Goal: Book appointment/travel/reservation

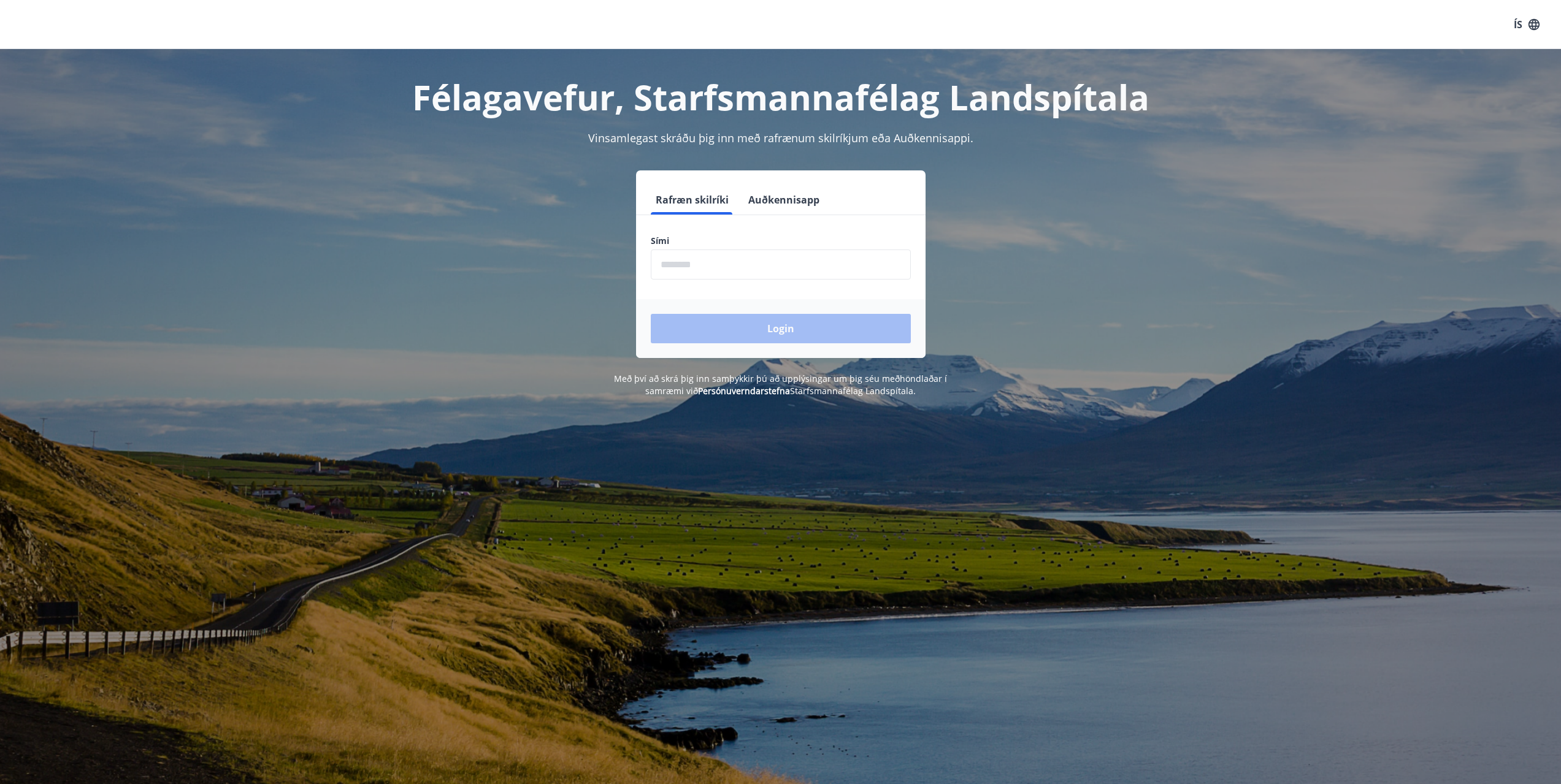
click at [784, 259] on input "phone" at bounding box center [781, 264] width 260 height 30
type input "********"
click at [865, 329] on button "Login" at bounding box center [781, 329] width 260 height 29
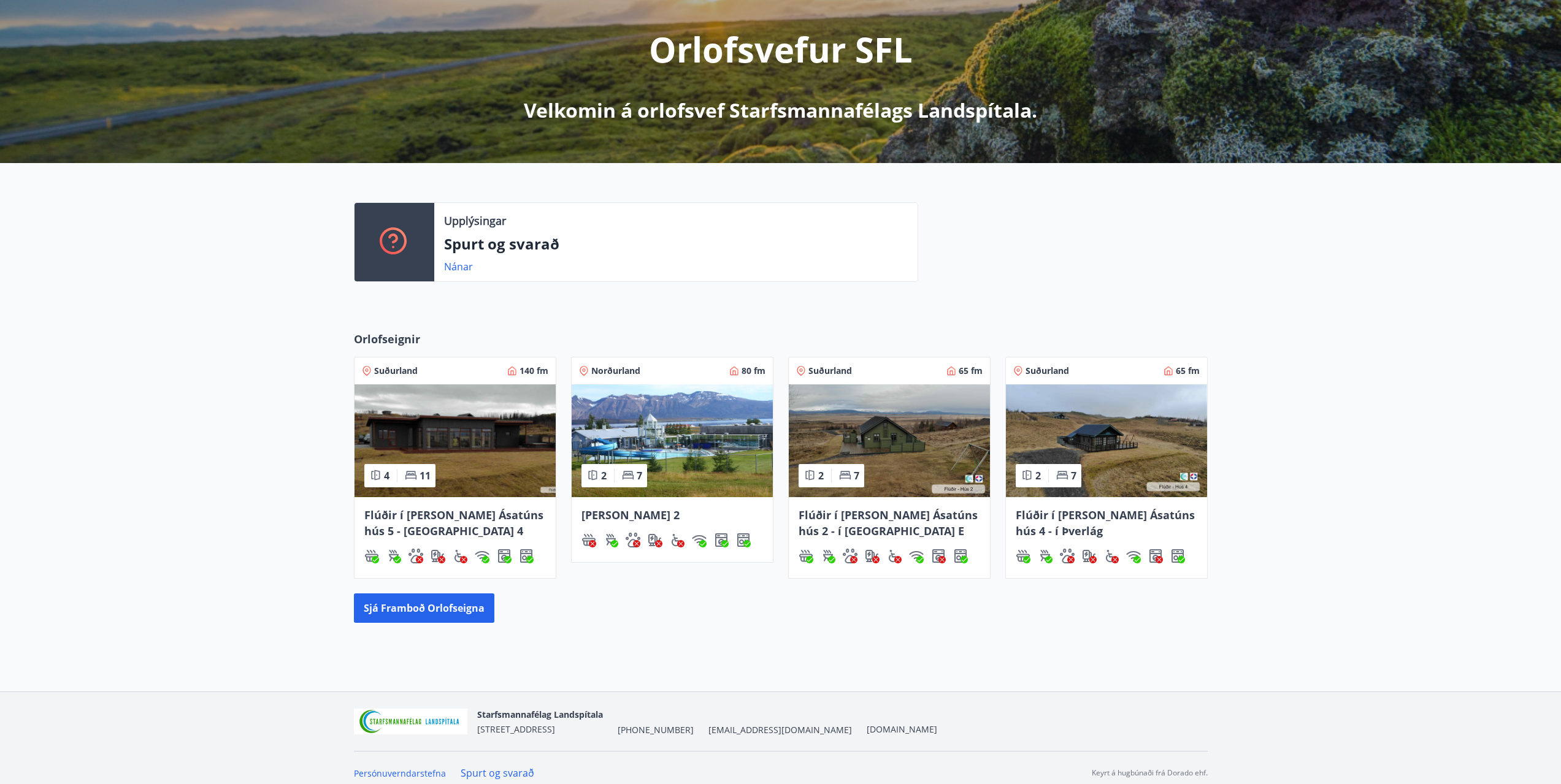
scroll to position [153, 0]
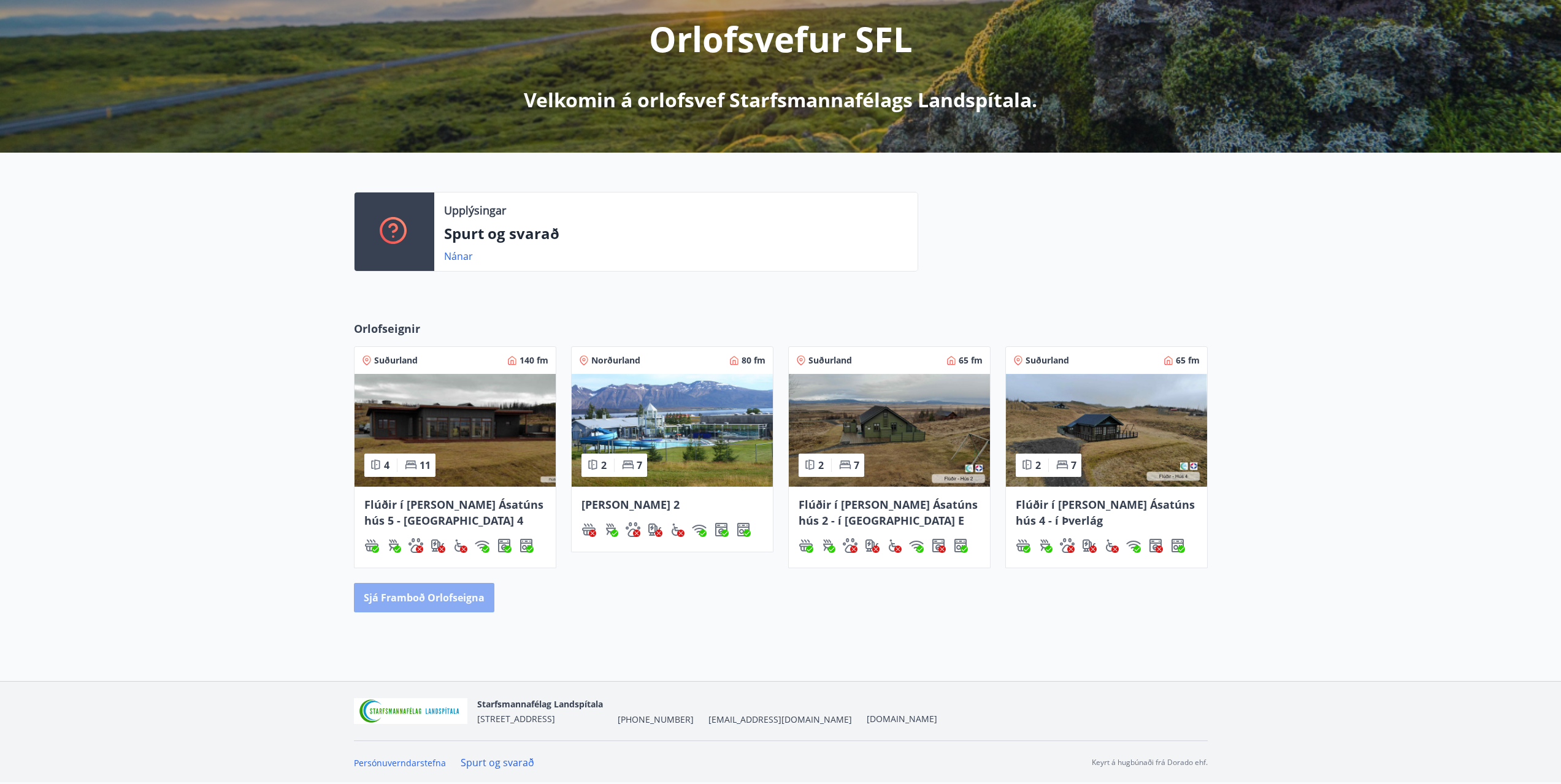
click at [453, 602] on button "Sjá framboð orlofseigna" at bounding box center [424, 598] width 141 height 29
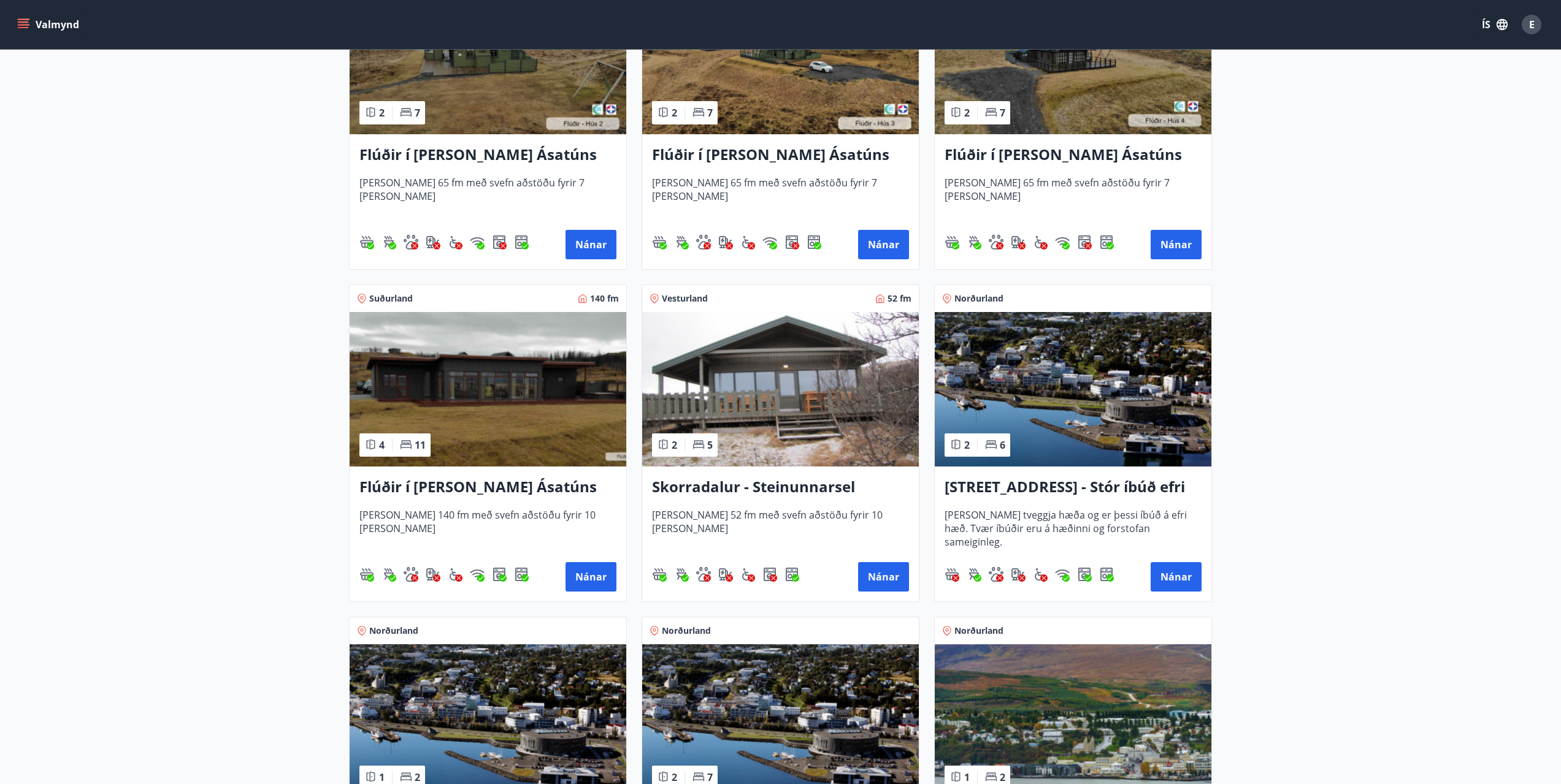
scroll to position [675, 0]
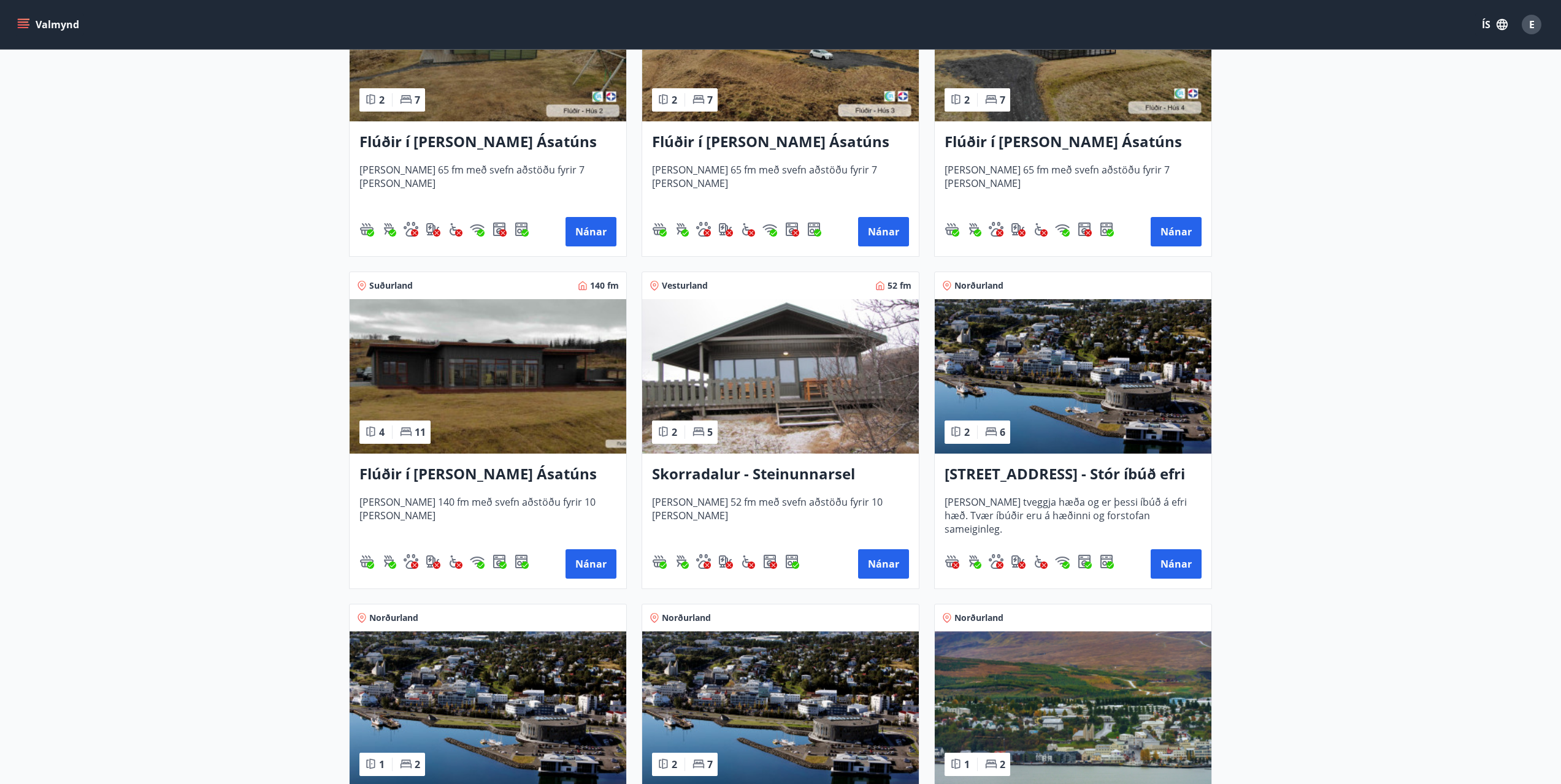
click at [705, 477] on h3 "Skorradalur - Steinunnarsel" at bounding box center [781, 474] width 257 height 22
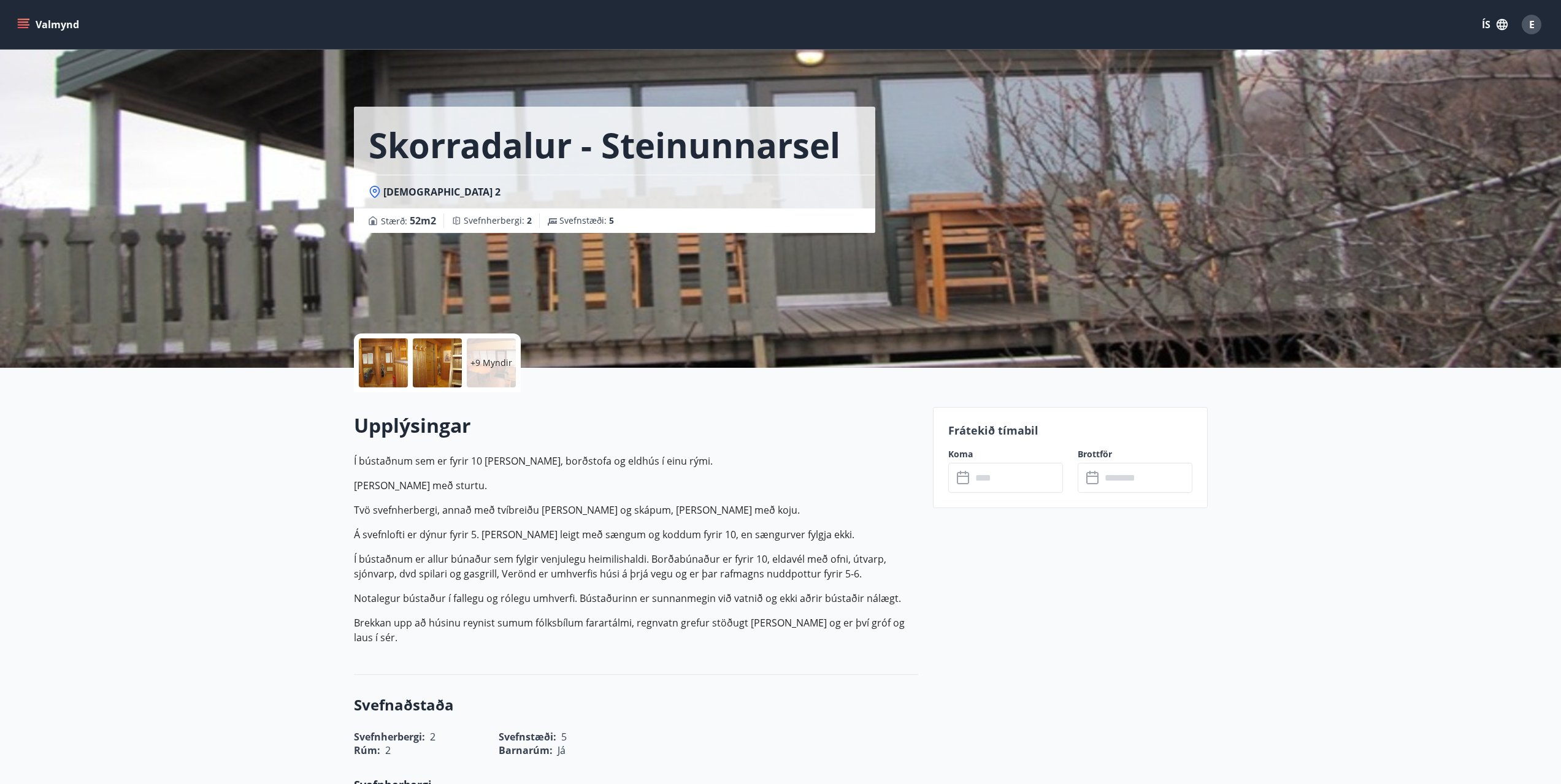
click at [983, 477] on input "text" at bounding box center [1017, 478] width 91 height 30
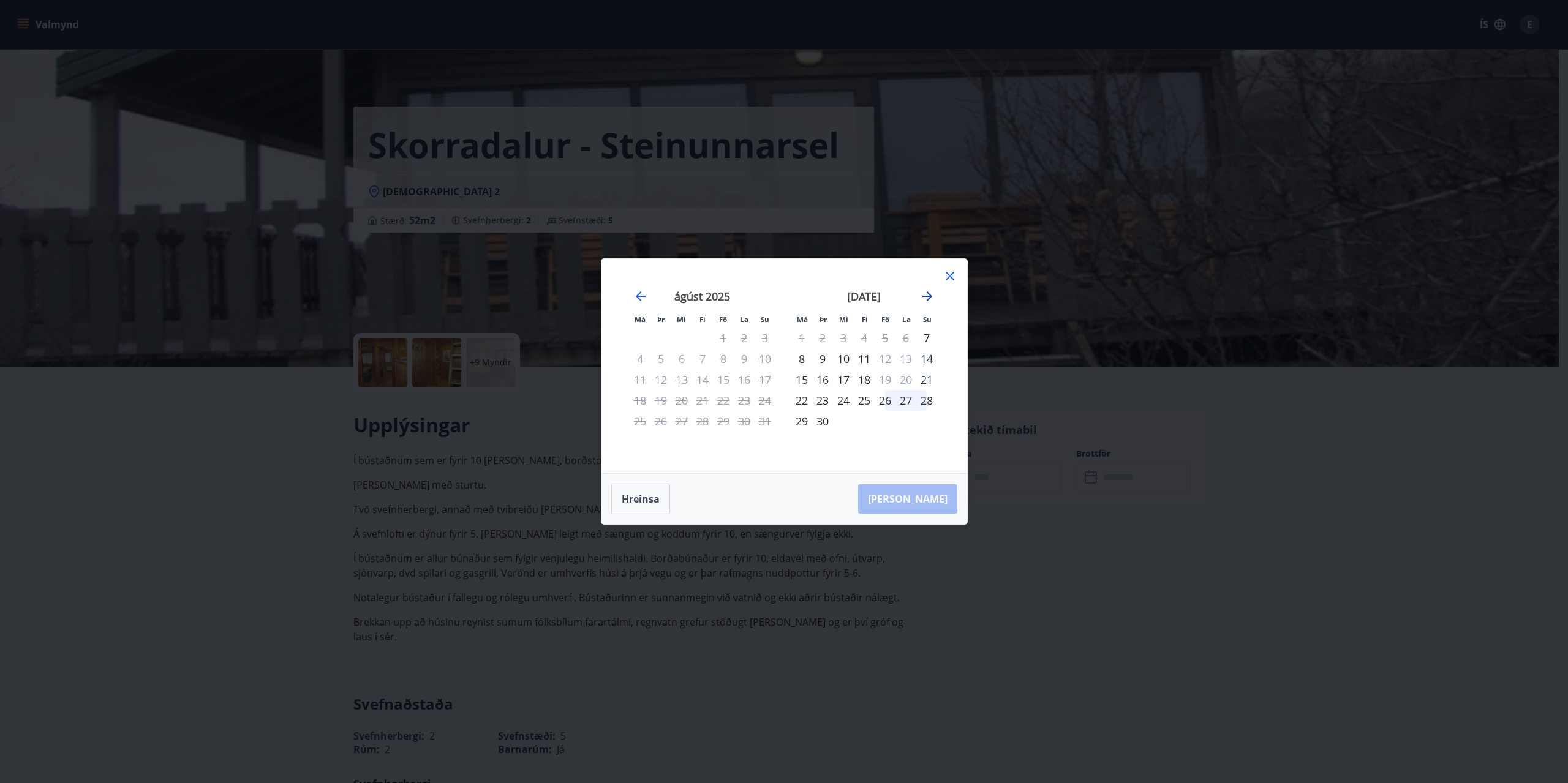
click at [923, 296] on icon "Move forward to switch to the next month." at bounding box center [927, 296] width 10 height 10
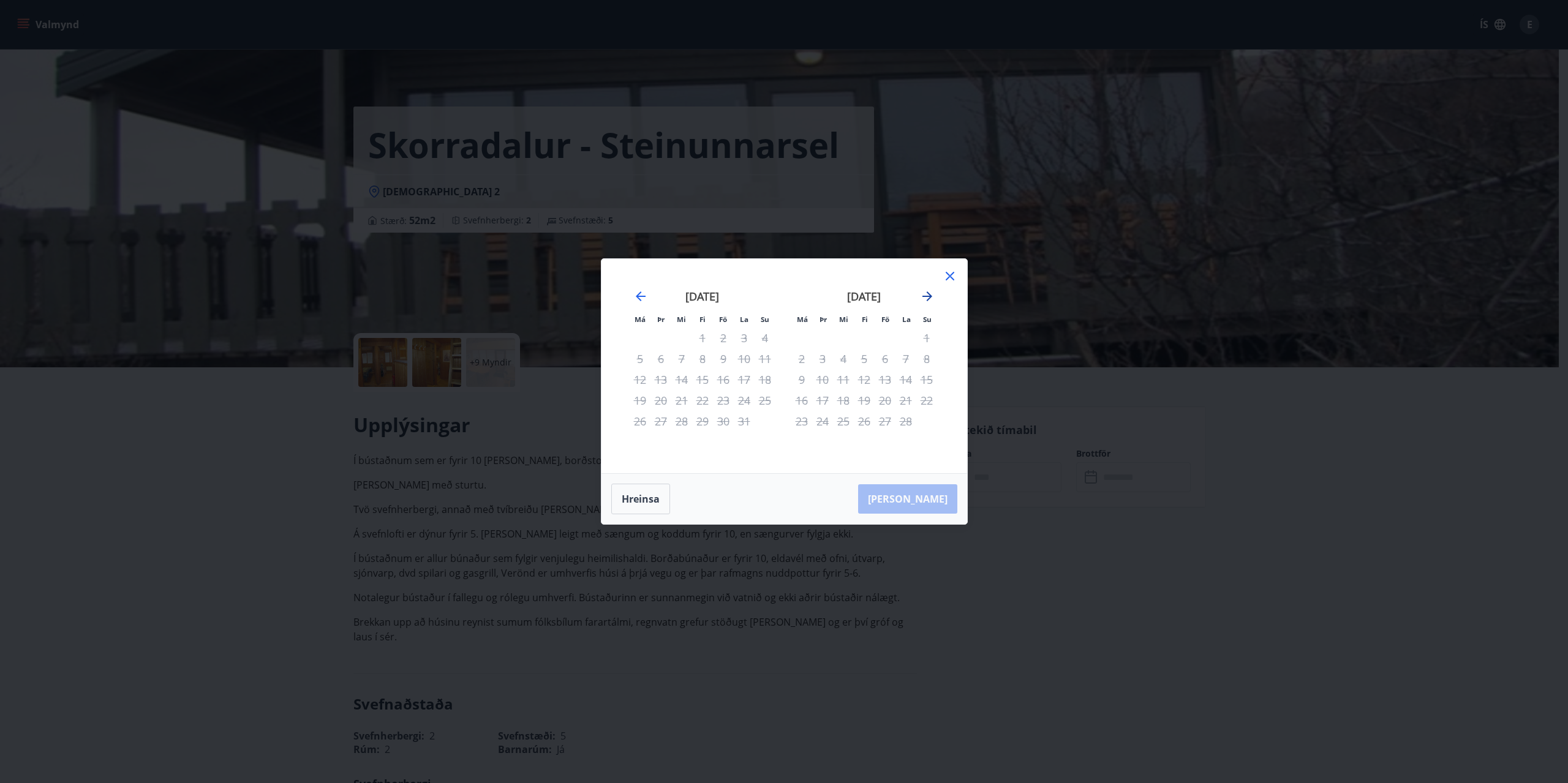
click at [923, 296] on icon "Move forward to switch to the next month." at bounding box center [927, 296] width 10 height 10
click at [637, 298] on icon "Move backward to switch to the previous month." at bounding box center [641, 296] width 15 height 15
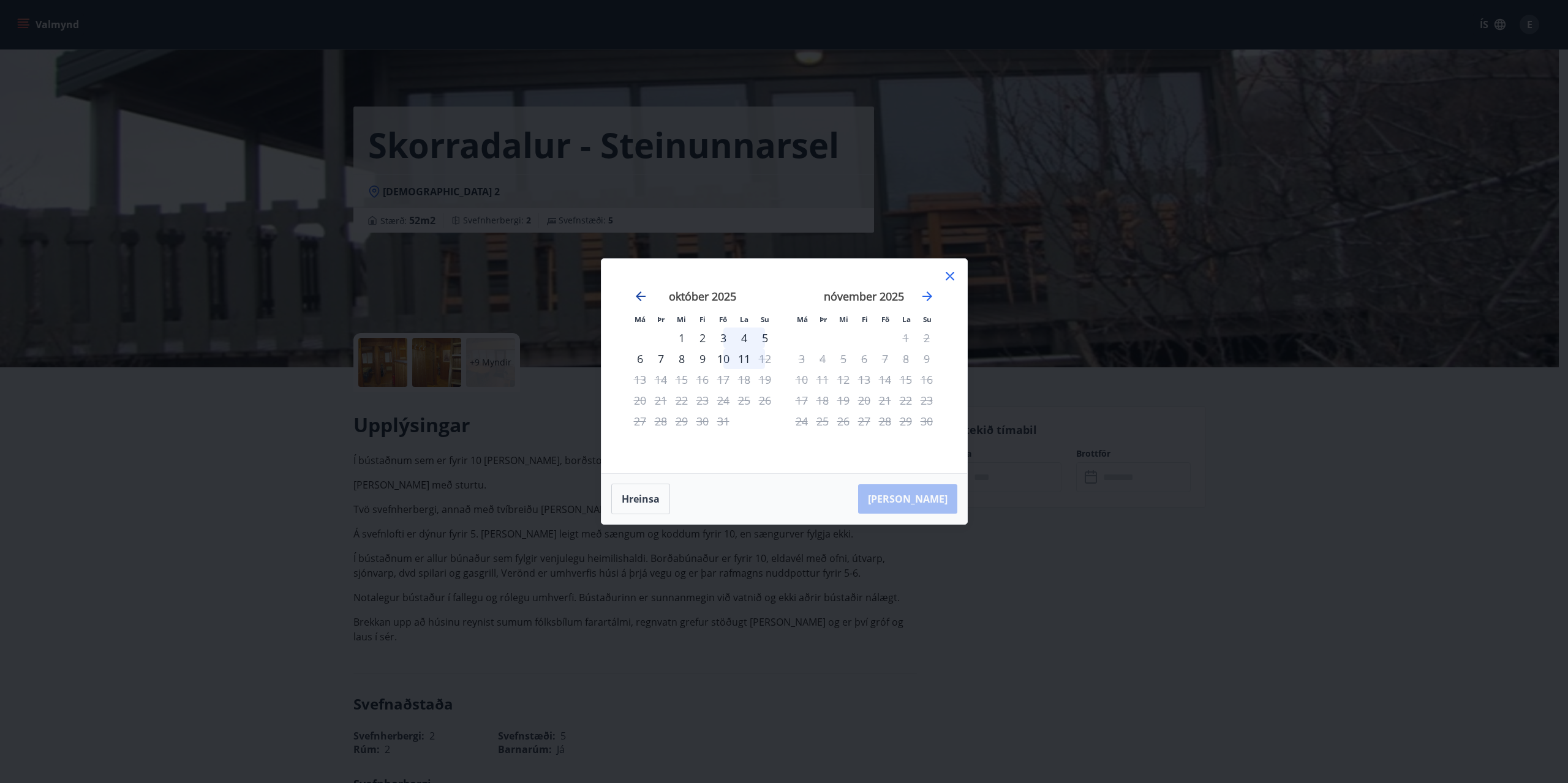
click at [637, 298] on icon "Move backward to switch to the previous month." at bounding box center [641, 296] width 15 height 15
click at [950, 273] on icon at bounding box center [950, 276] width 15 height 15
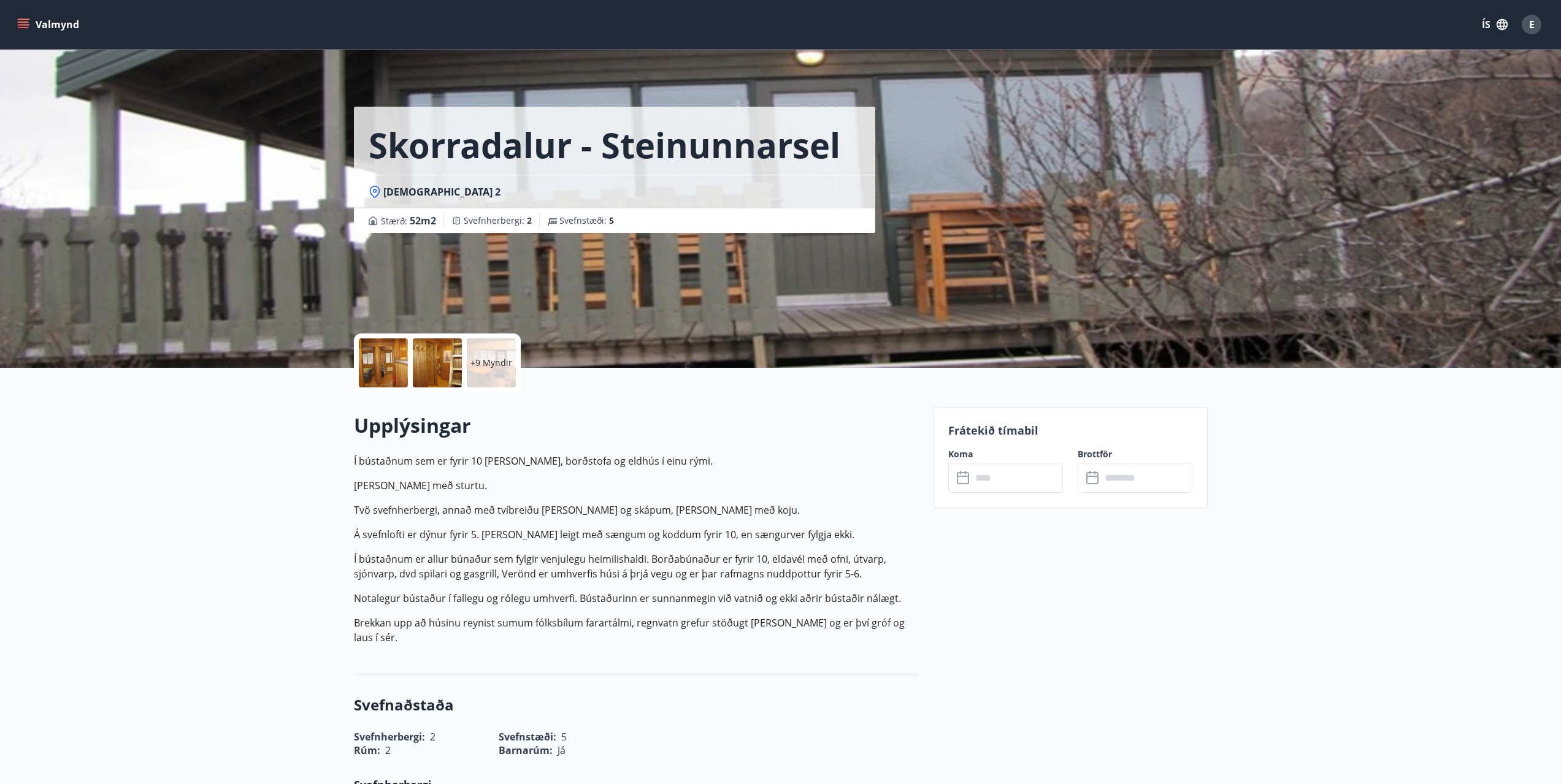
click at [378, 378] on div at bounding box center [383, 363] width 49 height 49
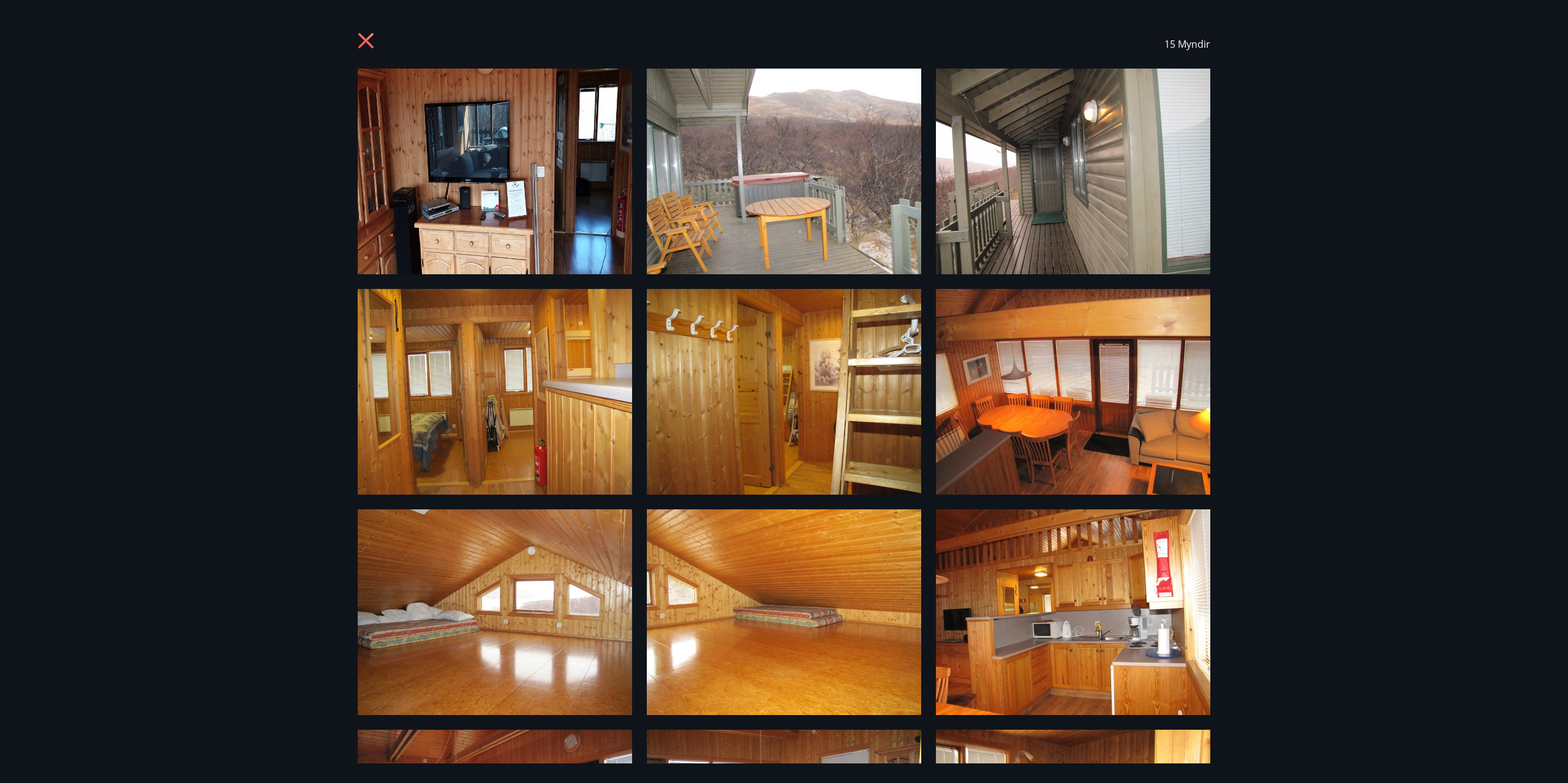
click at [368, 37] on icon at bounding box center [366, 40] width 15 height 15
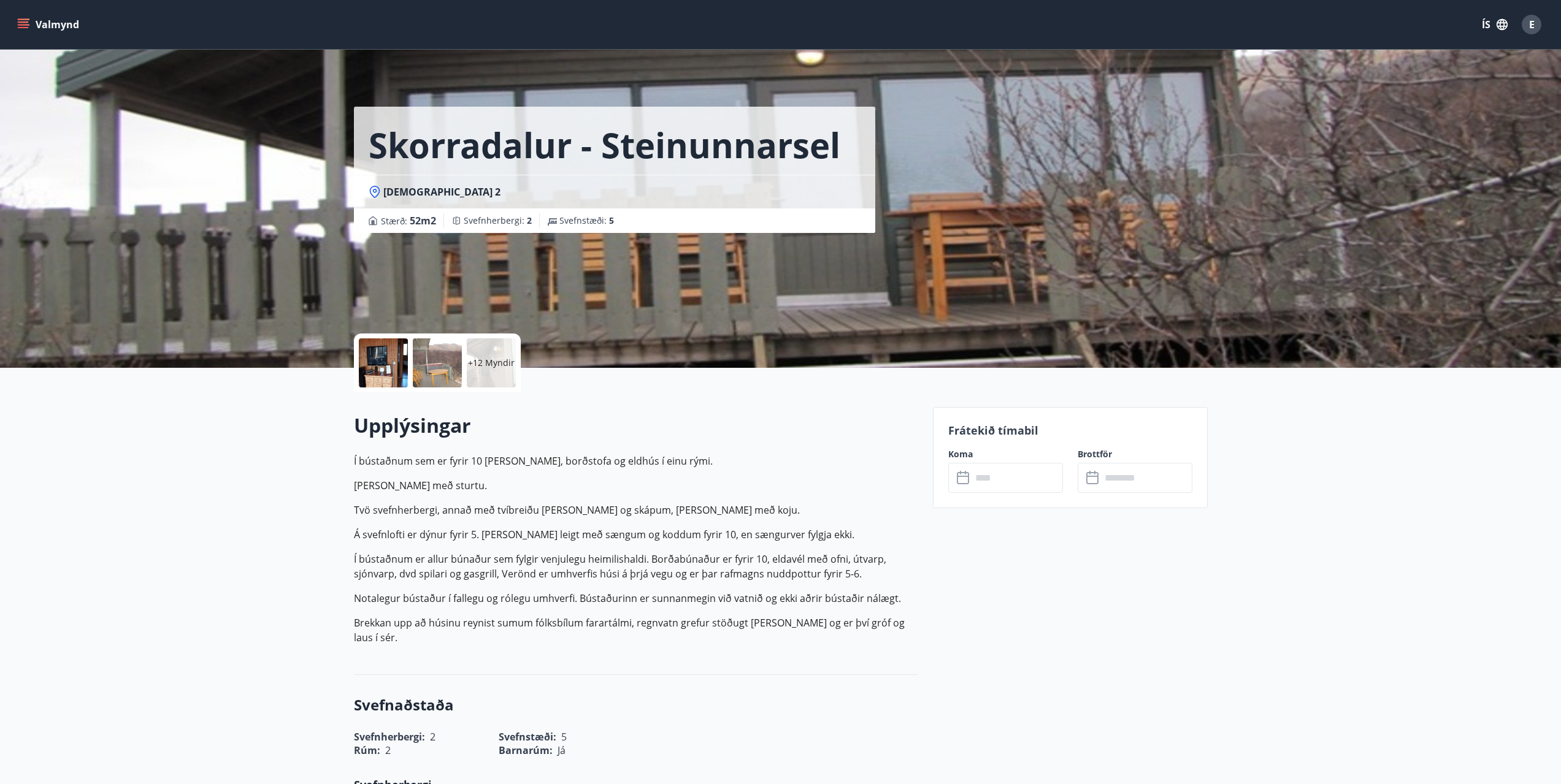
click at [1527, 23] on div "E" at bounding box center [1531, 24] width 19 height 19
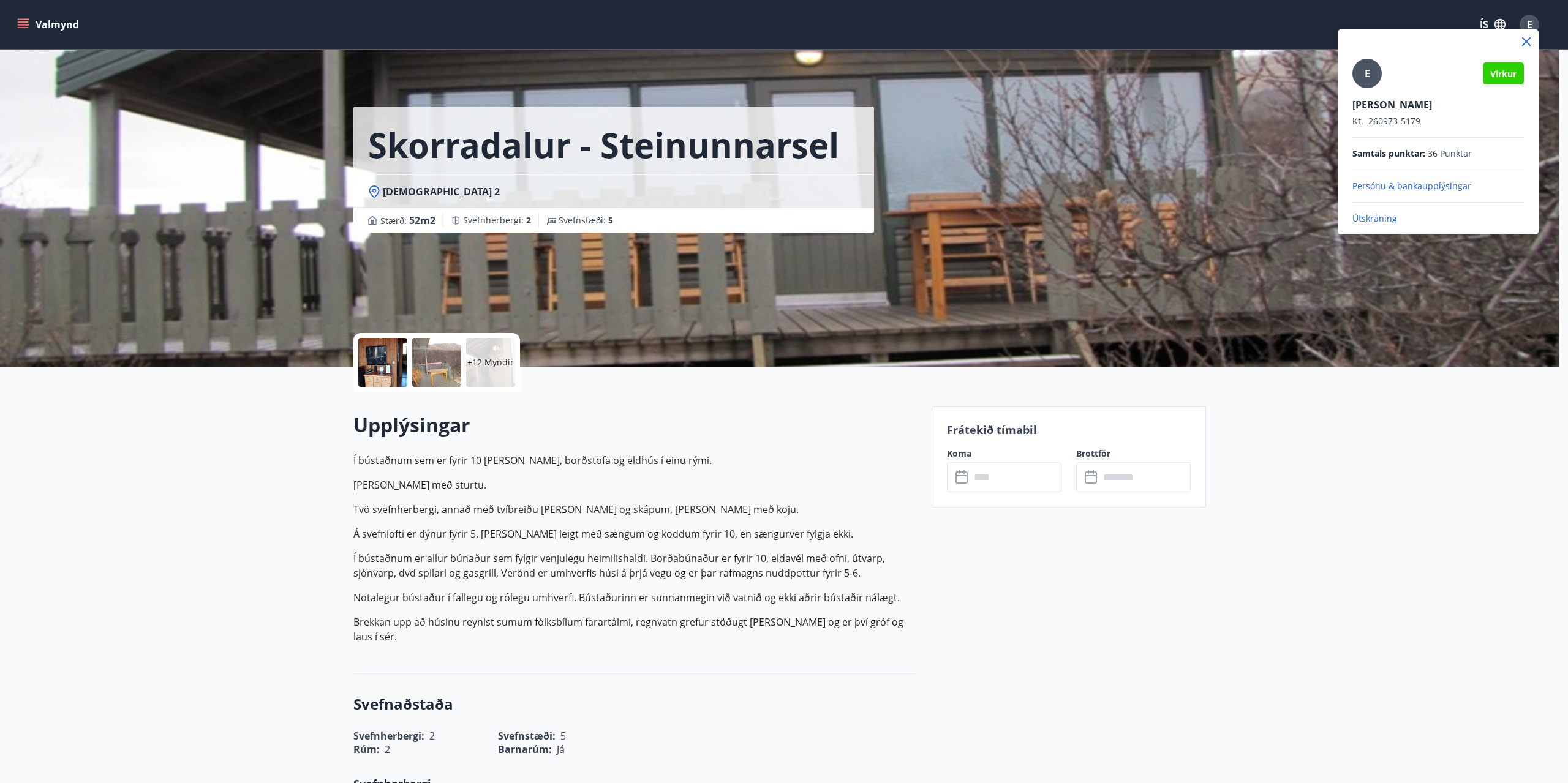
click at [1367, 219] on p "Útskráning" at bounding box center [1438, 219] width 171 height 12
